Goal: Task Accomplishment & Management: Use online tool/utility

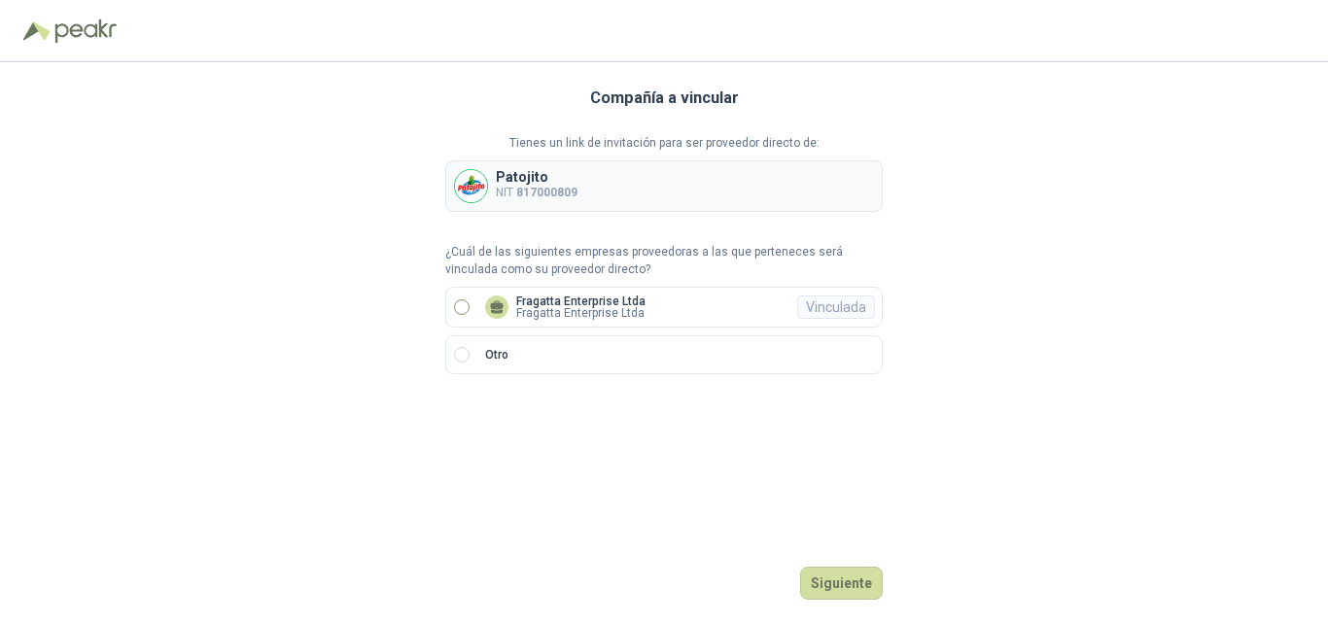
click at [592, 296] on p "Fragatta Enterprise Ltda" at bounding box center [580, 302] width 129 height 12
click at [843, 583] on button "Ingresar" at bounding box center [844, 583] width 77 height 33
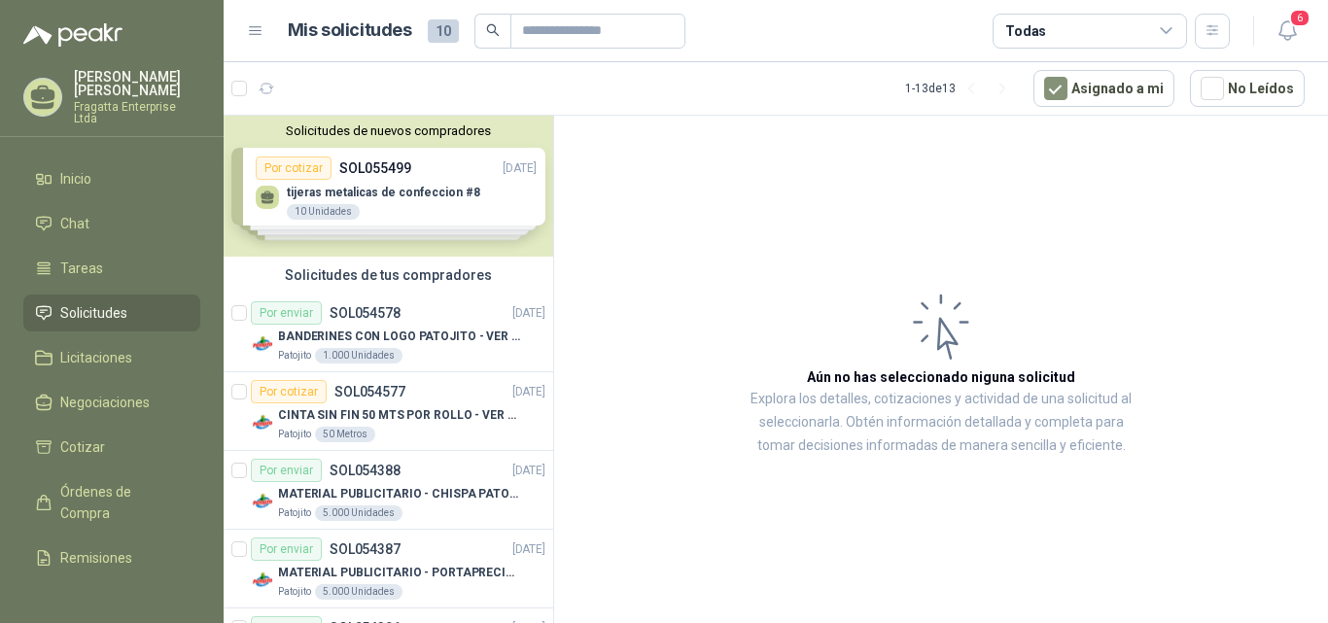
click at [461, 204] on div "Solicitudes de nuevos compradores Por cotizar SOL055499 [DATE] tijeras metalica…" at bounding box center [389, 186] width 330 height 141
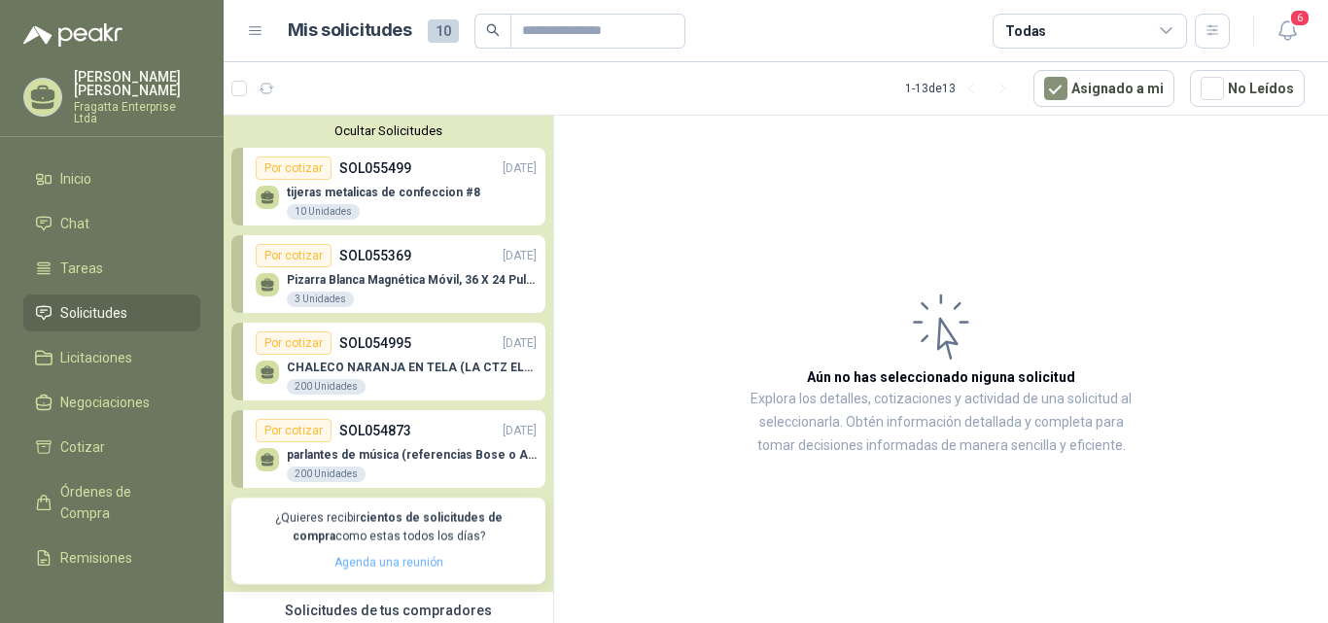
click at [381, 560] on link "Agenda una reunión" at bounding box center [388, 563] width 109 height 14
